Goal: Task Accomplishment & Management: Manage account settings

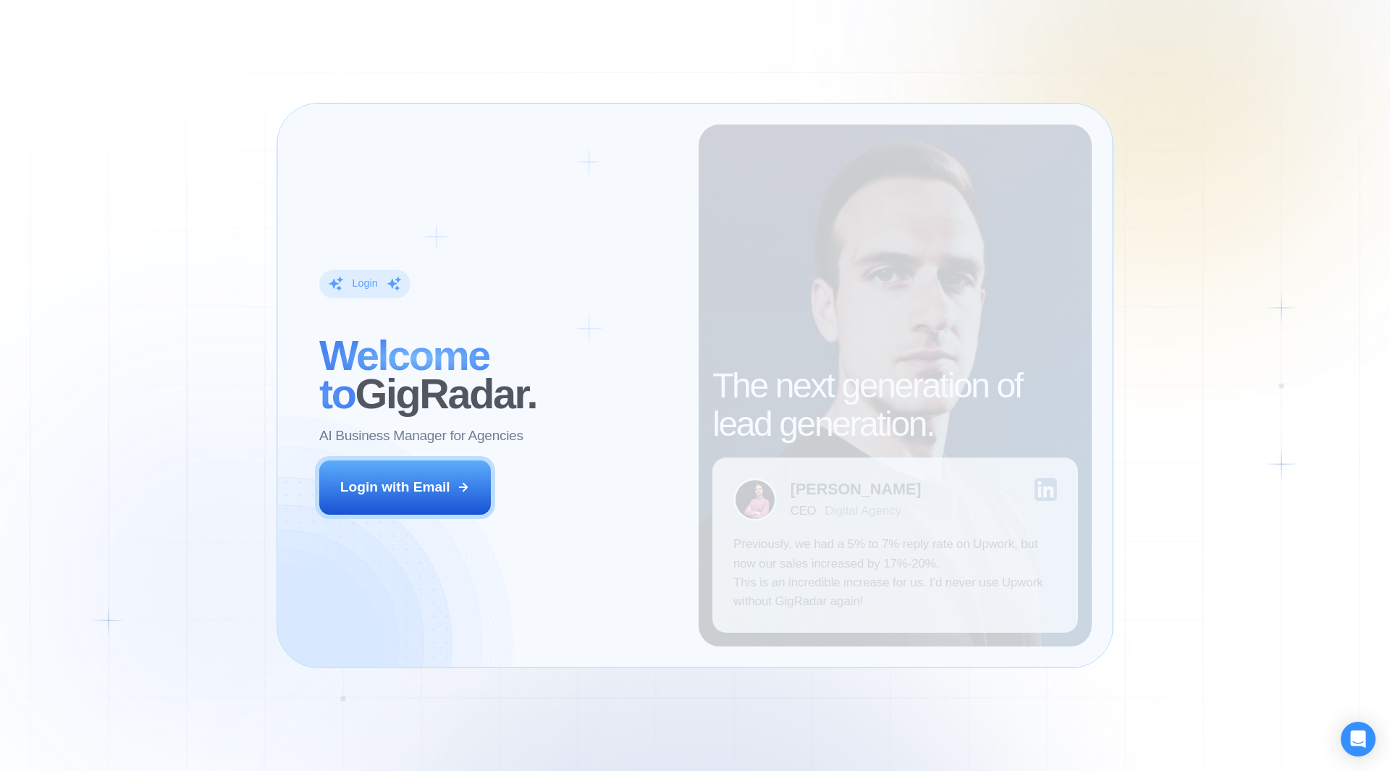
click at [628, 502] on div "Login ‍ Welcome to GigRadar. AI Business Manager for Agencies Login with Email" at bounding box center [498, 385] width 400 height 522
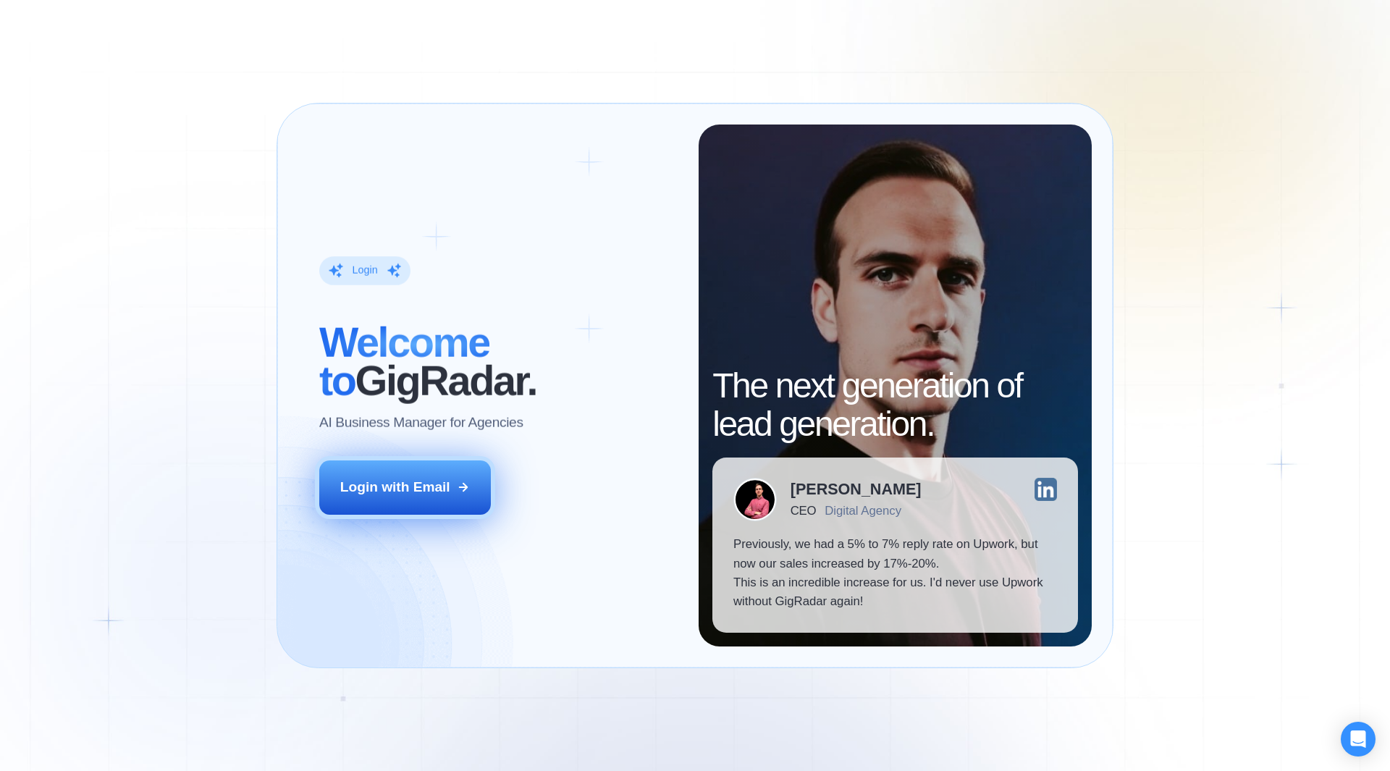
click at [423, 496] on div "Login with Email" at bounding box center [395, 487] width 110 height 19
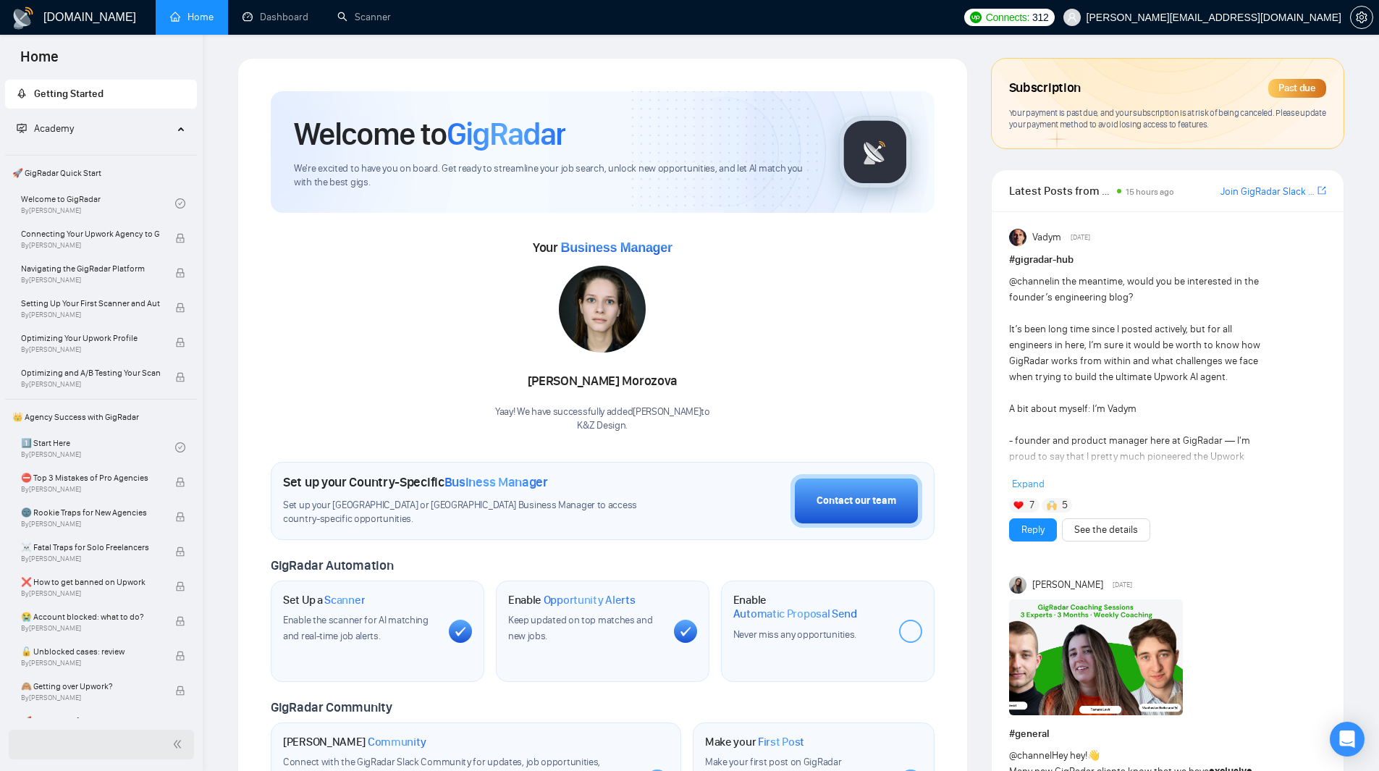
click at [111, 748] on div at bounding box center [101, 745] width 185 height 30
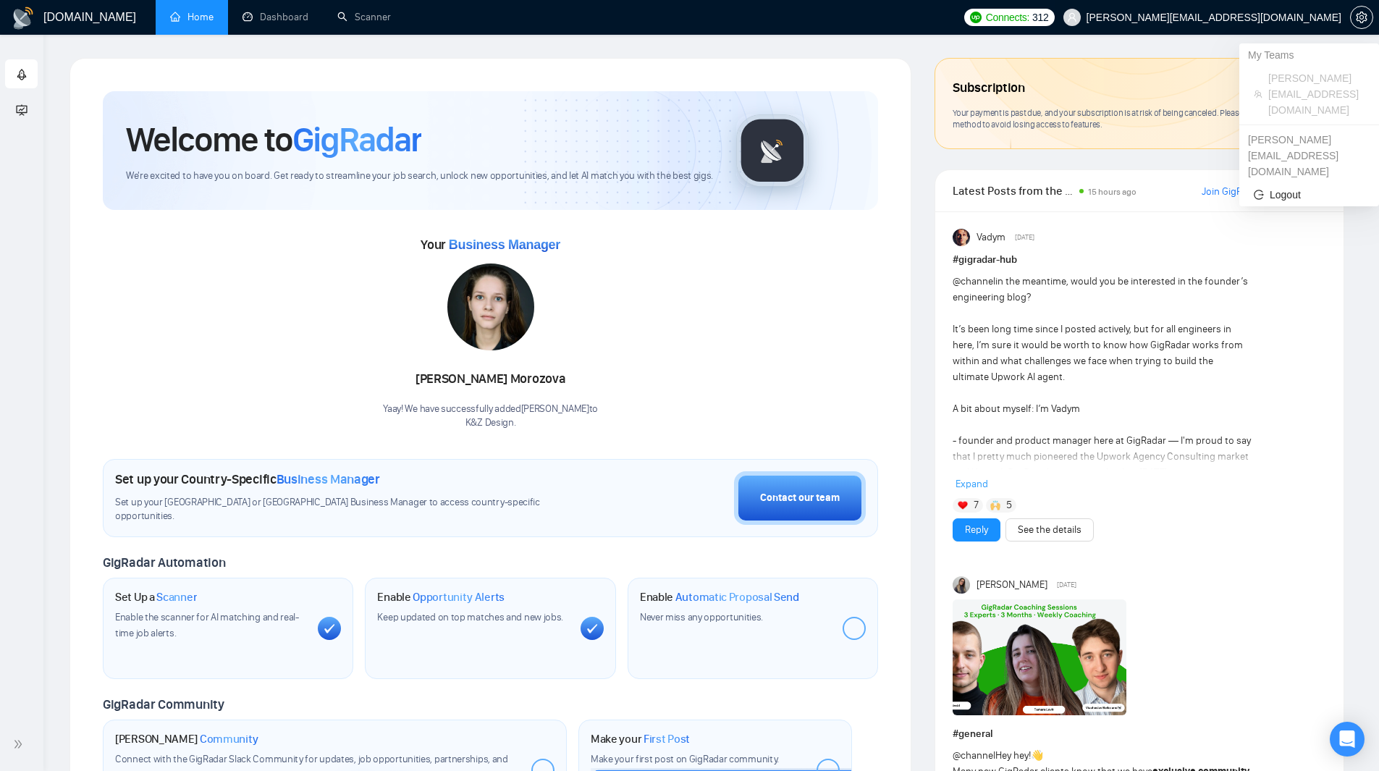
click at [1314, 17] on span "vlad@kz.design" at bounding box center [1213, 17] width 255 height 0
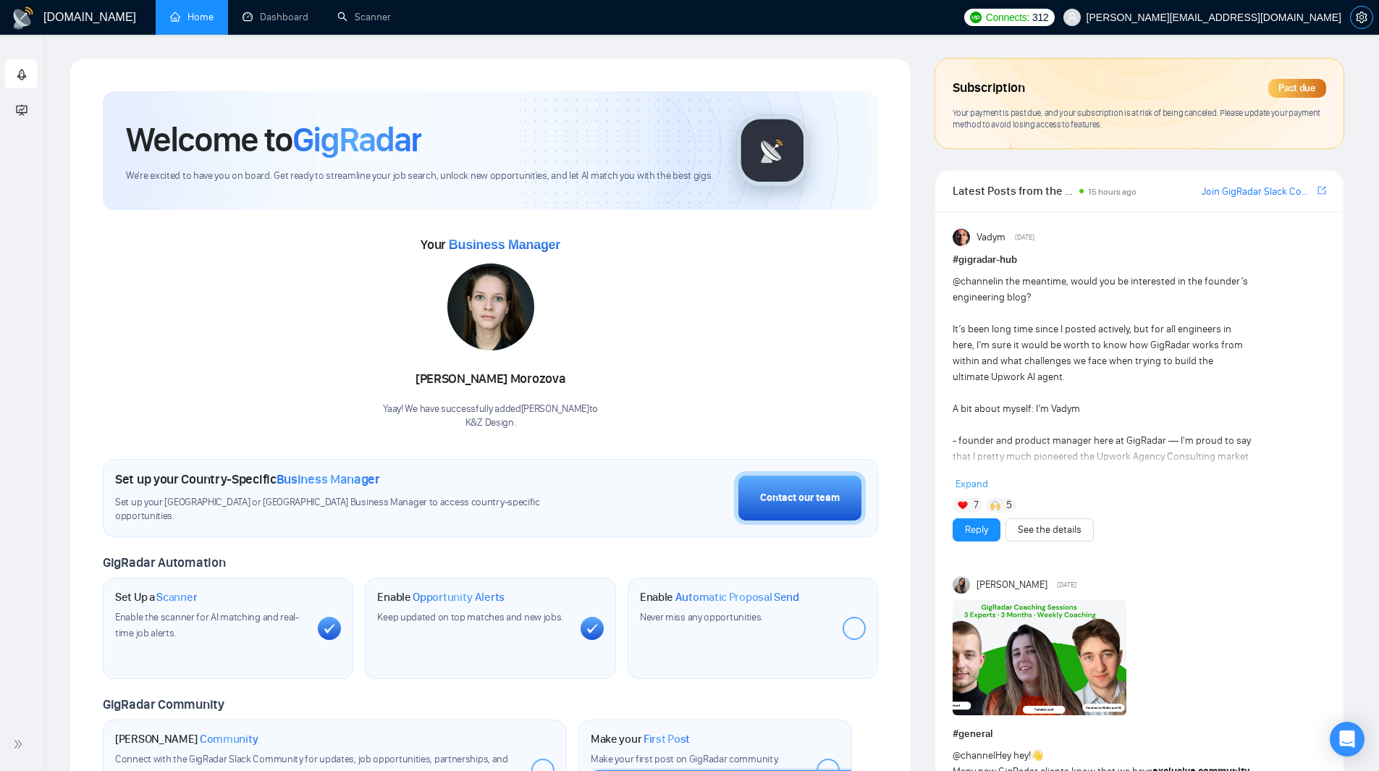
click at [1368, 19] on span "setting" at bounding box center [1362, 18] width 22 height 12
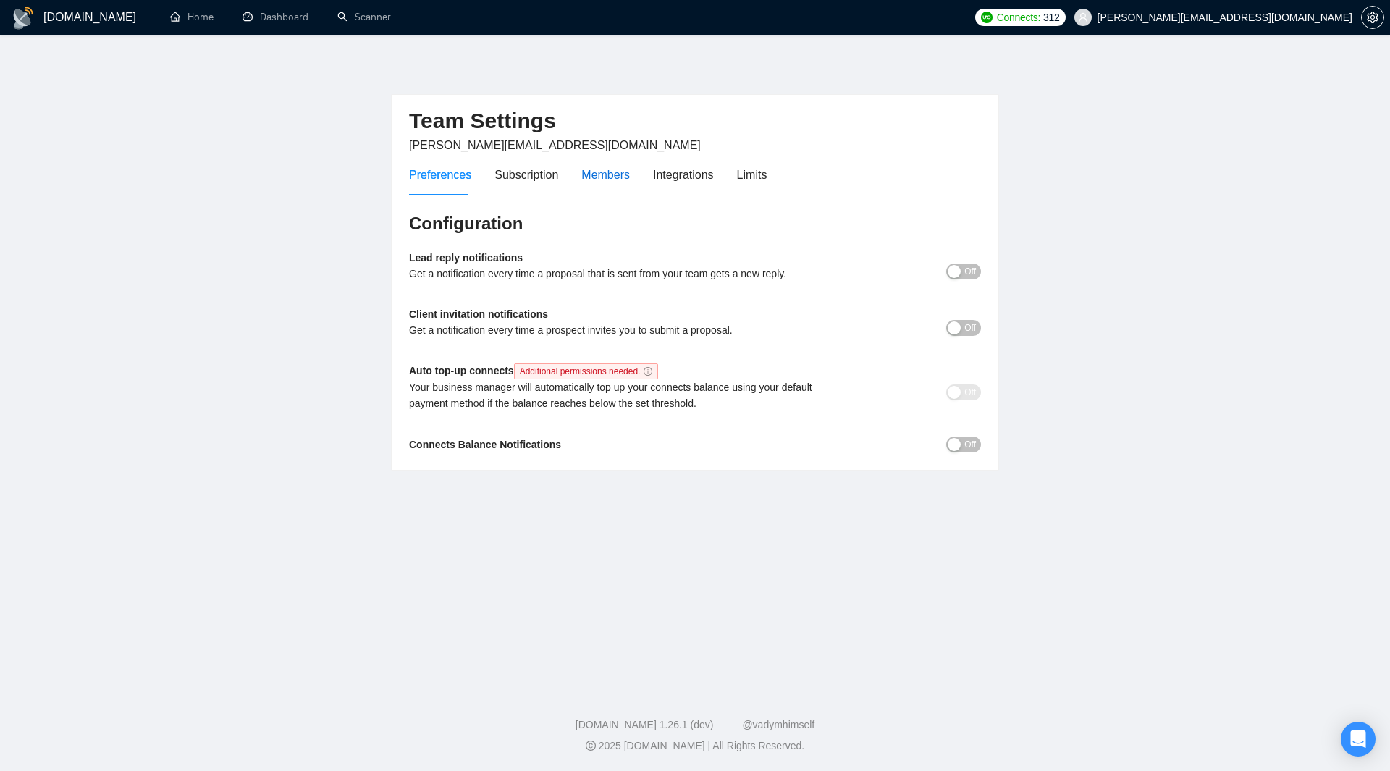
click at [601, 177] on div "Members" at bounding box center [605, 175] width 48 height 18
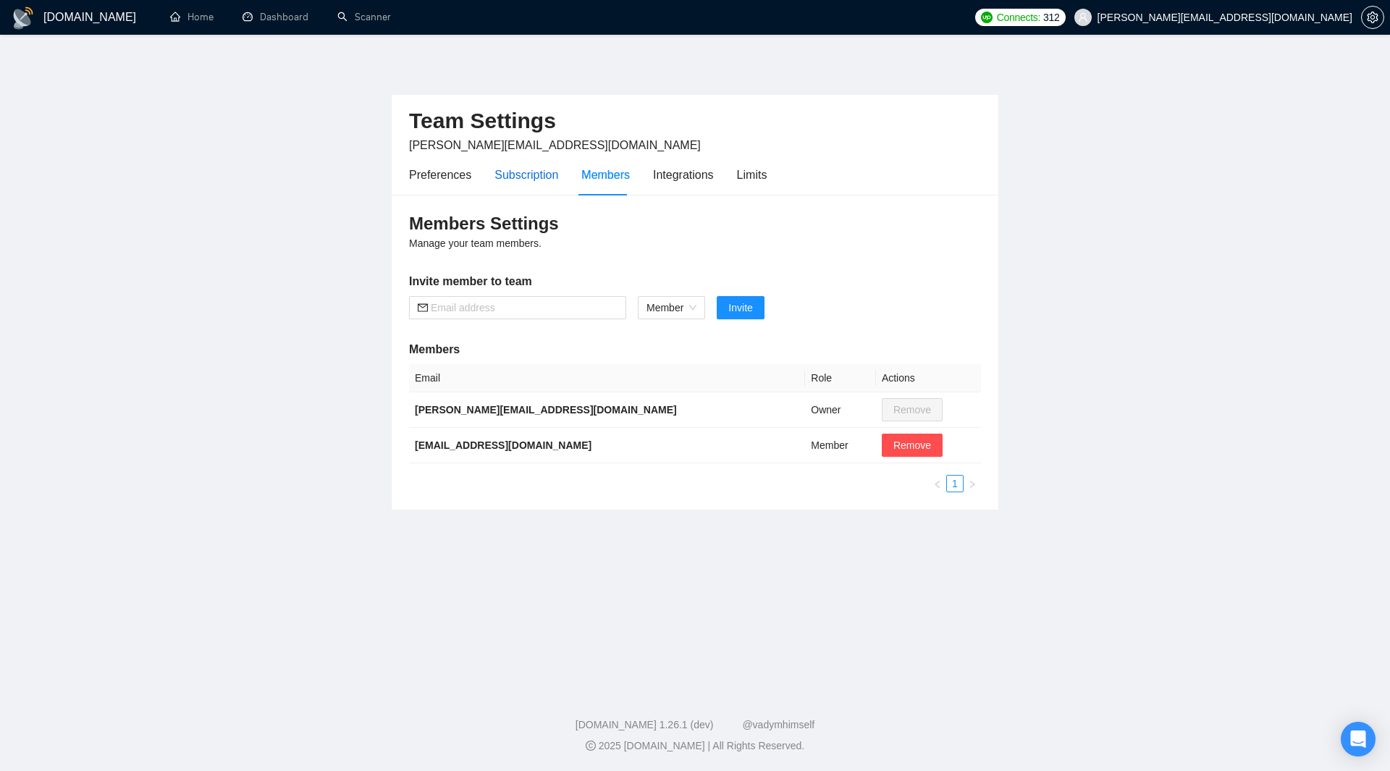
click at [536, 183] on div "Subscription" at bounding box center [526, 175] width 64 height 18
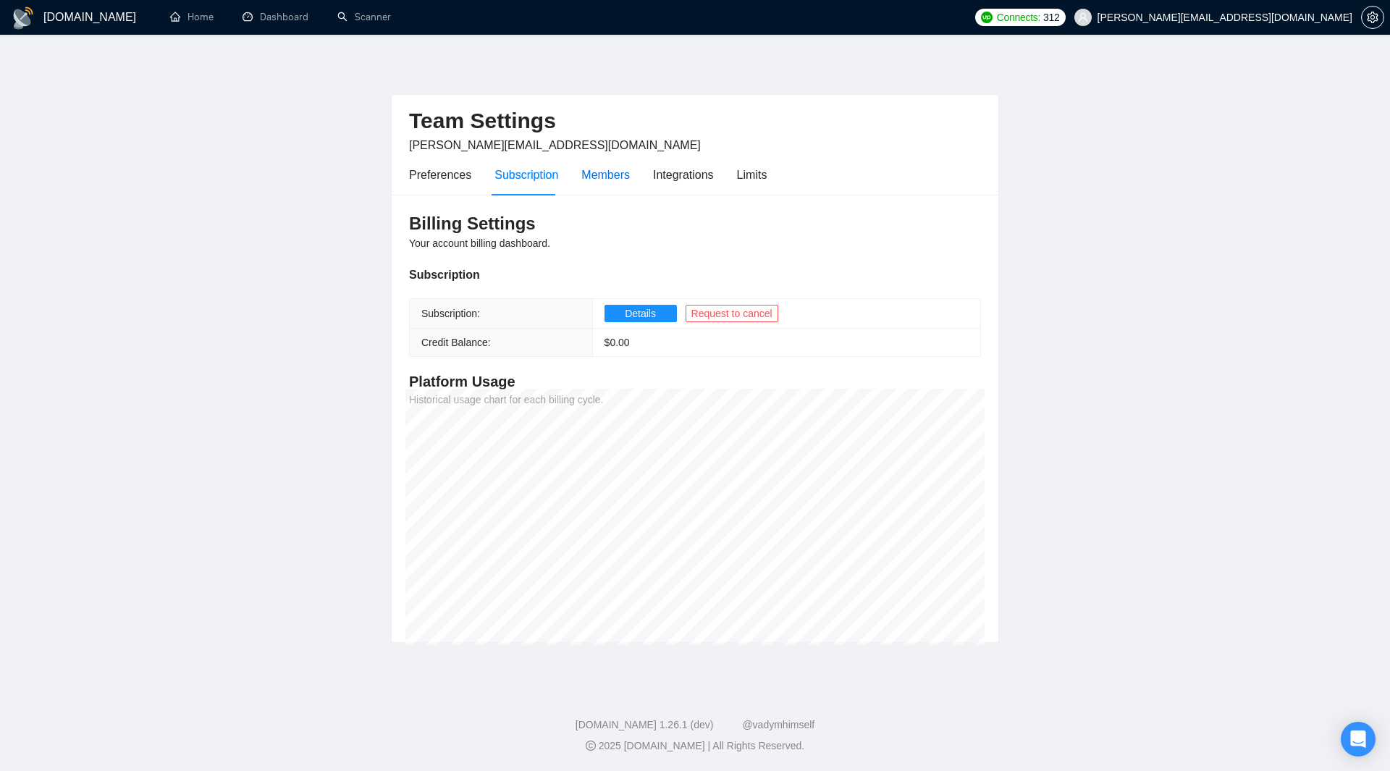
click at [605, 183] on div "Members" at bounding box center [605, 175] width 48 height 18
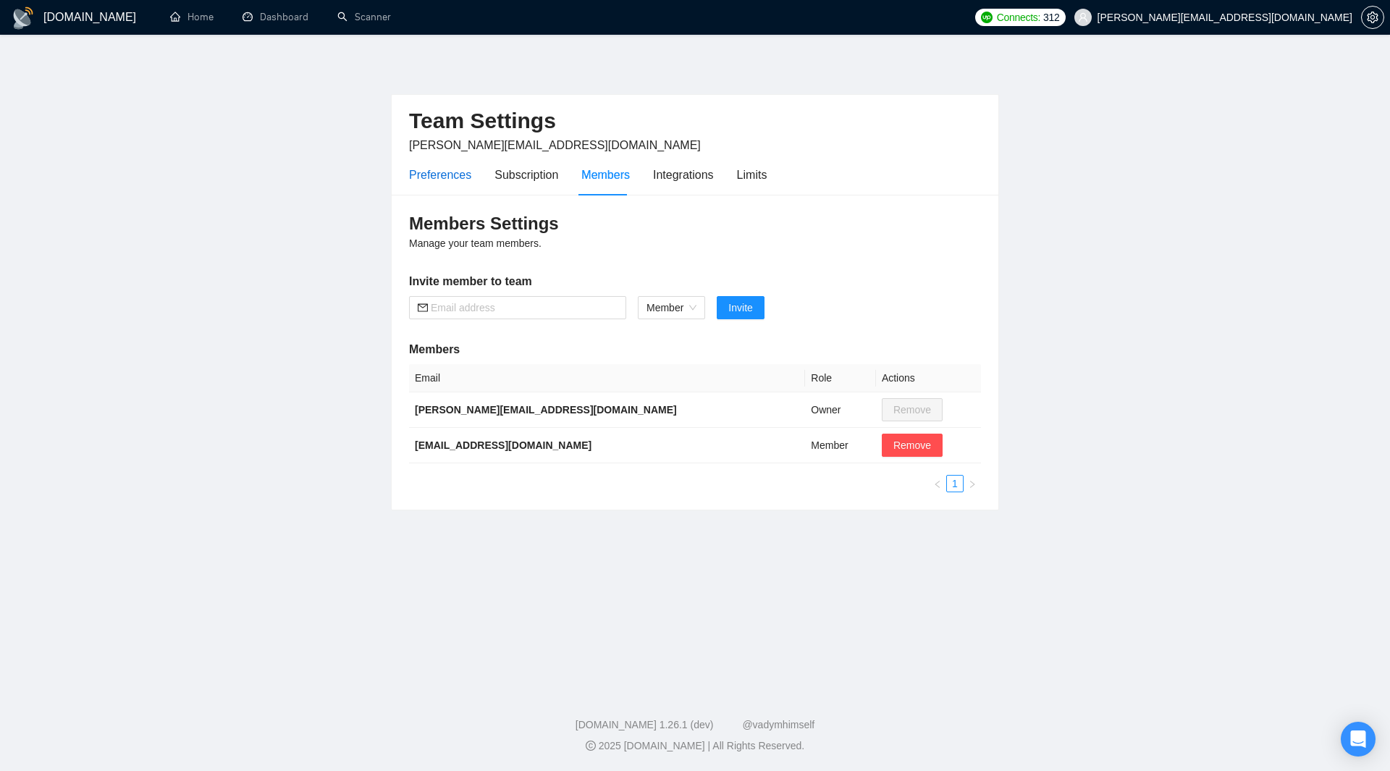
click at [420, 166] on div "Preferences" at bounding box center [440, 175] width 62 height 18
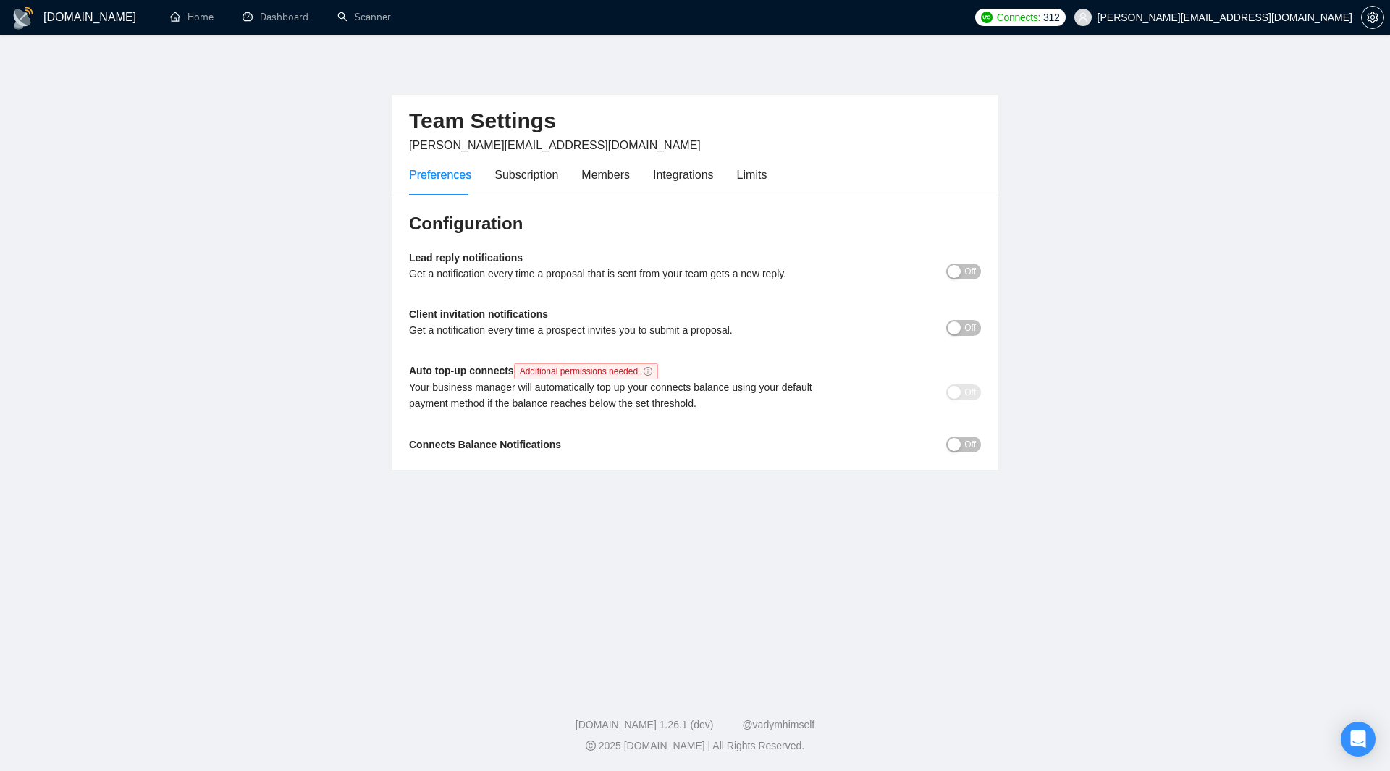
click at [638, 178] on div "Preferences Subscription Members Integrations Limits" at bounding box center [588, 174] width 358 height 41
click at [669, 177] on div "Integrations" at bounding box center [683, 175] width 61 height 18
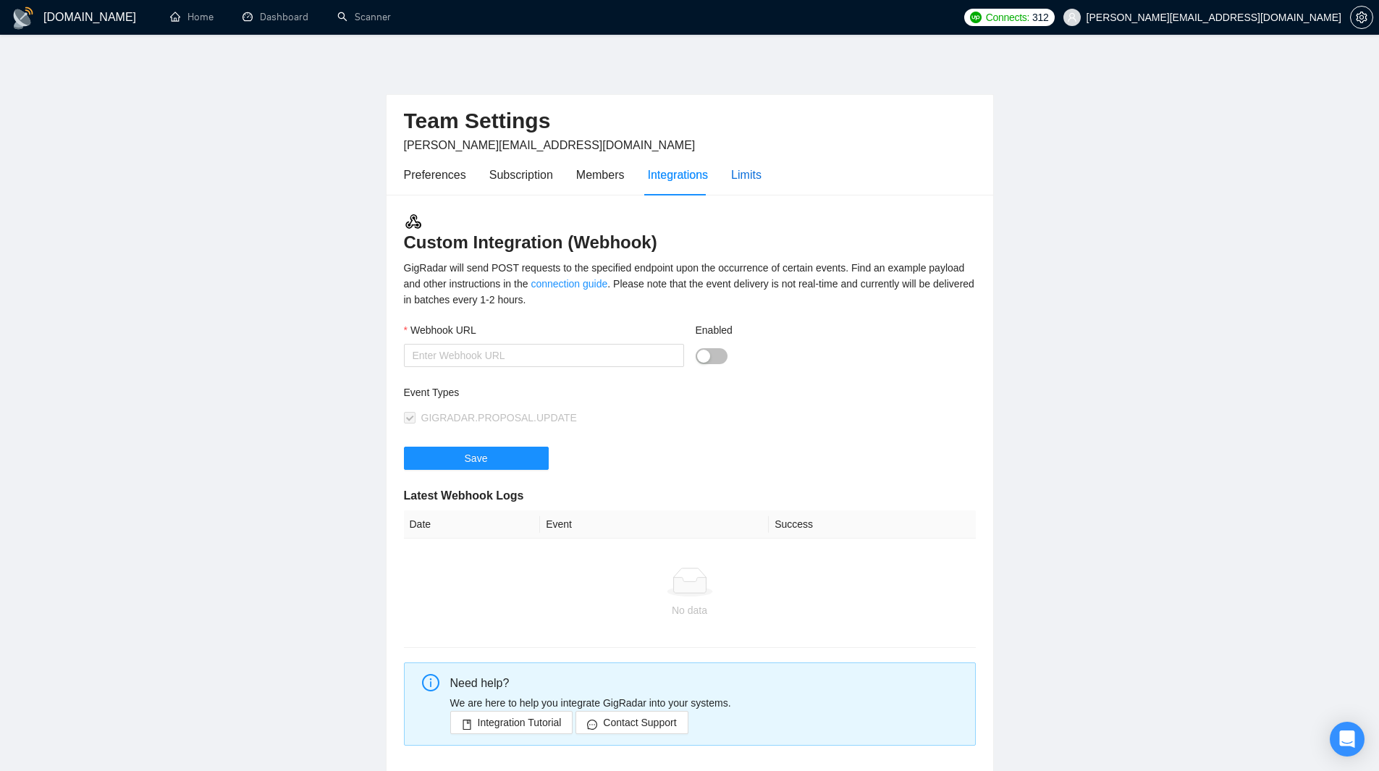
click at [749, 177] on div "Limits" at bounding box center [746, 175] width 30 height 18
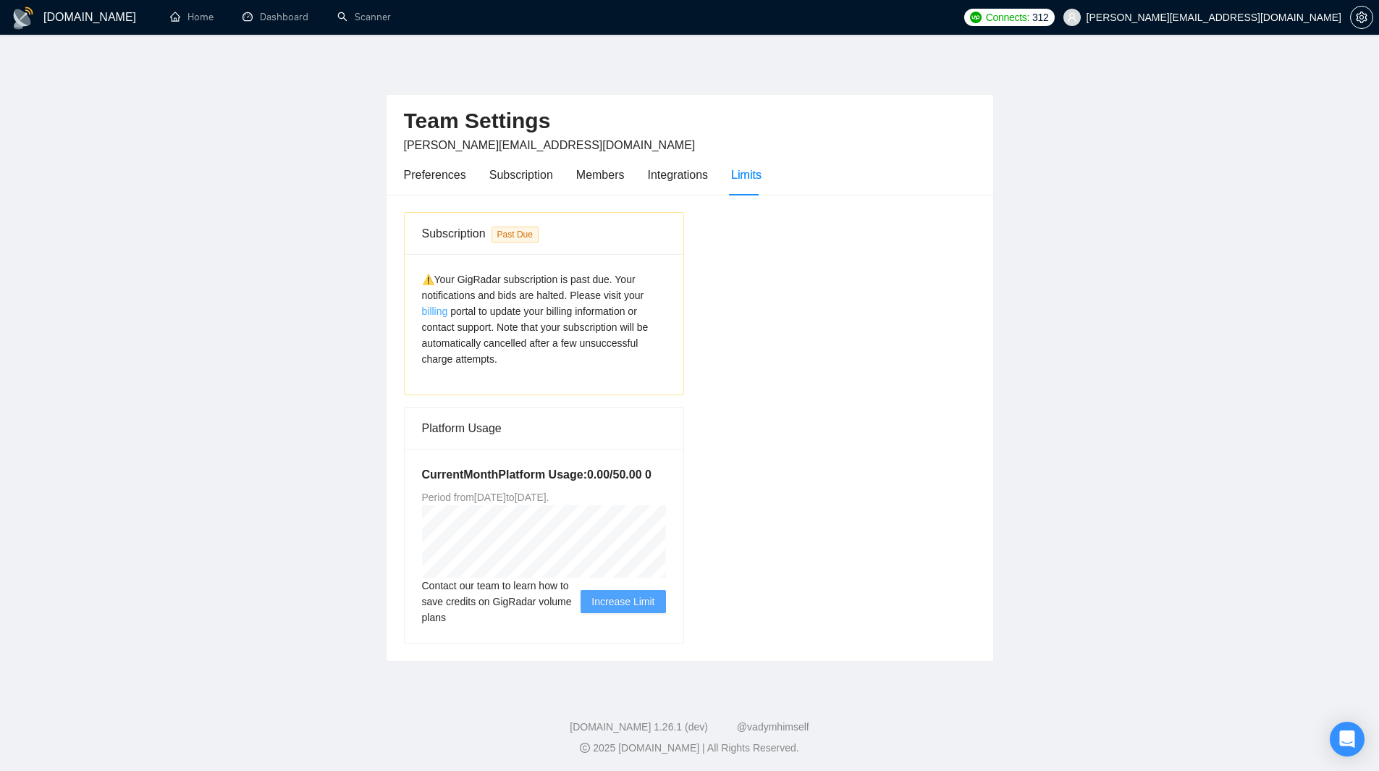
click at [444, 314] on link "billing" at bounding box center [435, 311] width 26 height 12
